Goal: Information Seeking & Learning: Find specific page/section

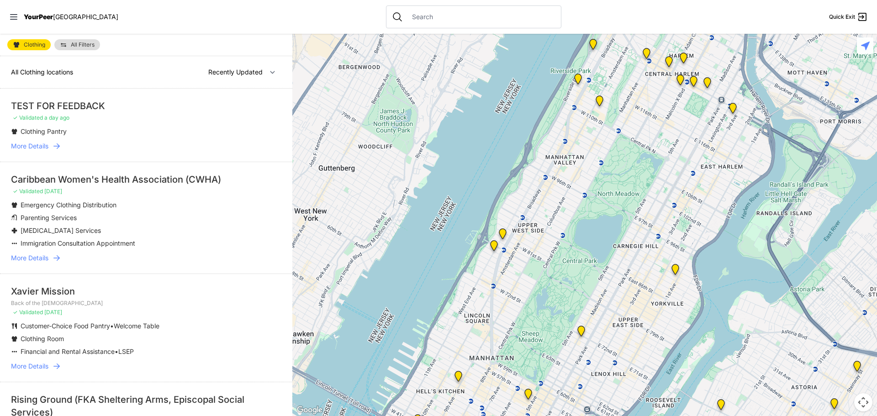
click at [60, 143] on icon at bounding box center [56, 146] width 9 height 9
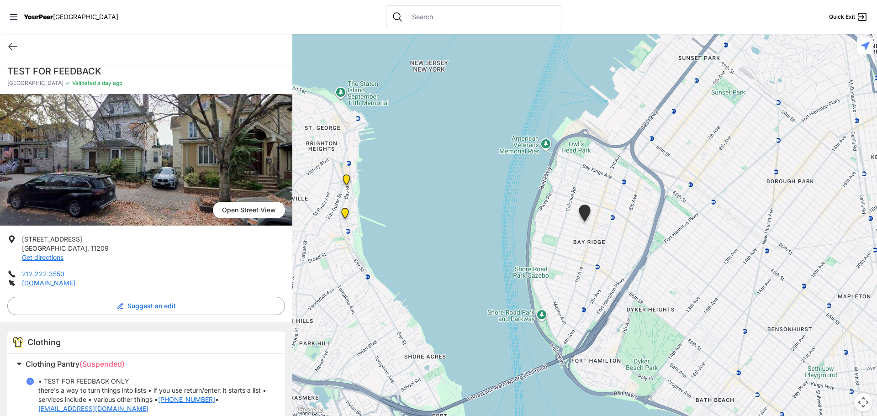
scroll to position [14, 0]
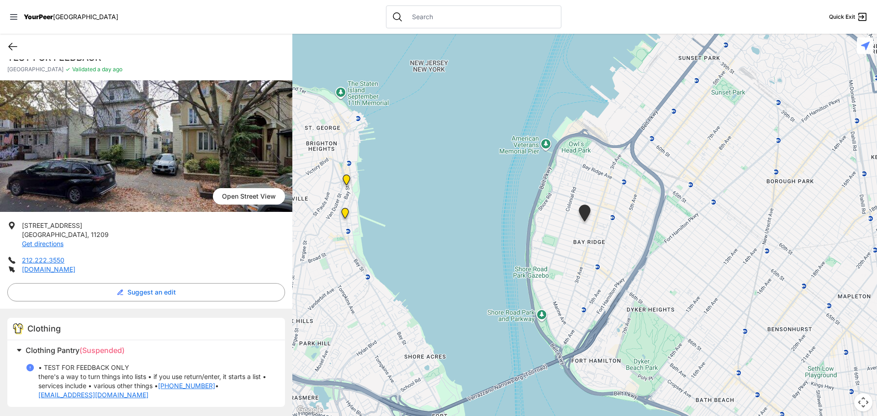
click at [11, 49] on icon at bounding box center [13, 46] width 8 height 7
select select "recentlyUpdated"
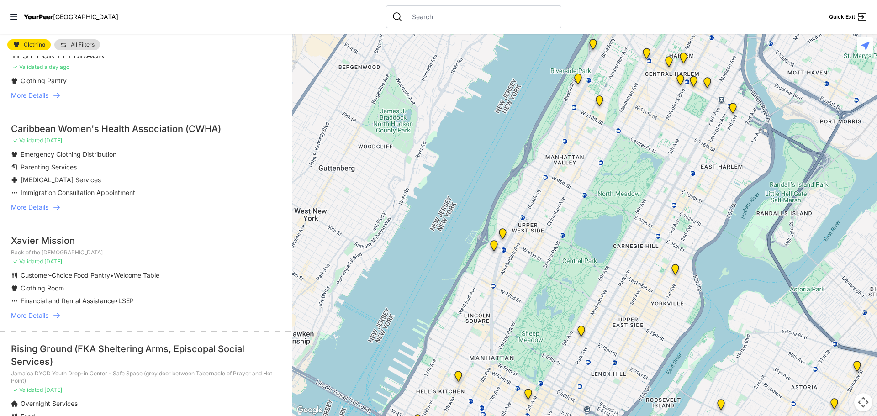
scroll to position [91, 0]
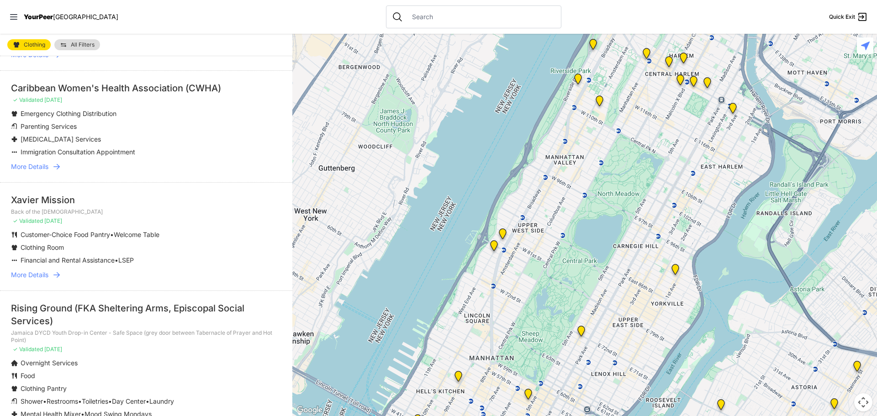
click at [34, 277] on span "More Details" at bounding box center [29, 275] width 37 height 9
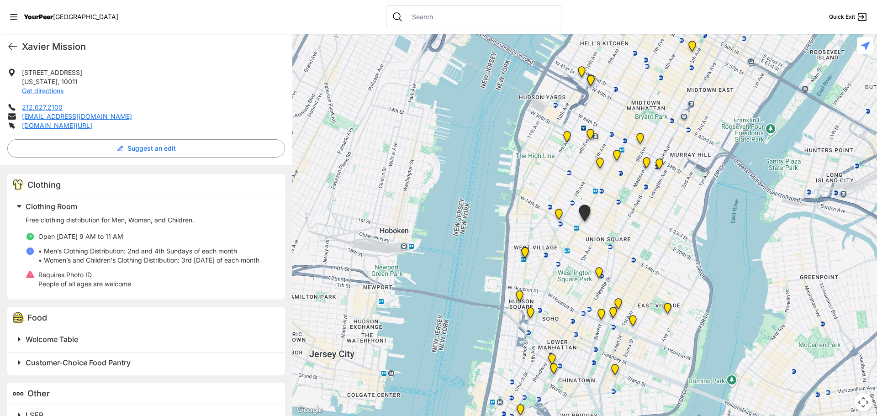
scroll to position [220, 0]
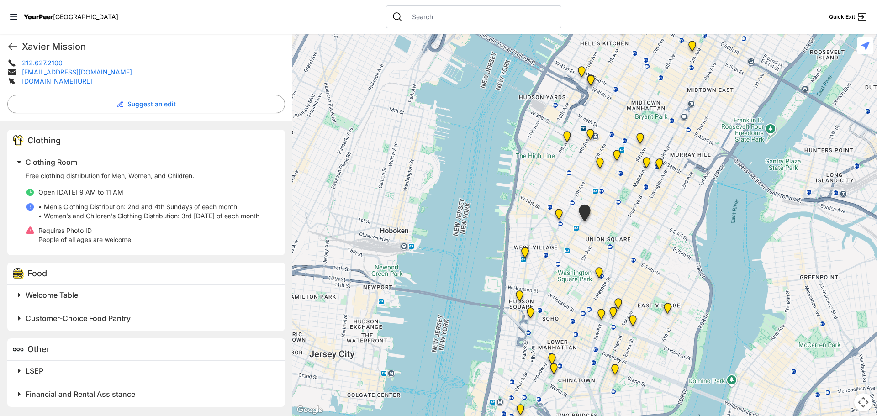
select select "recentlyUpdated"
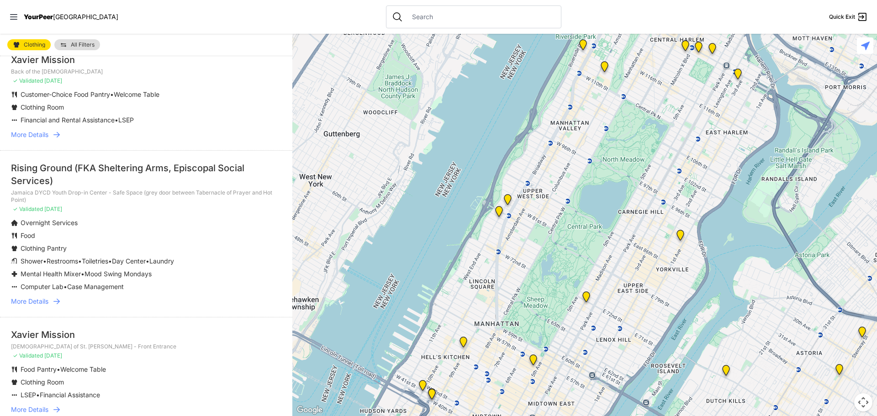
scroll to position [366, 0]
